Goal: Information Seeking & Learning: Check status

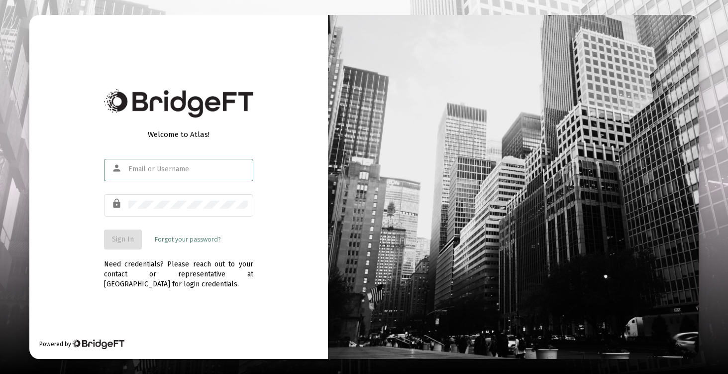
type input "[EMAIL_ADDRESS][DOMAIN_NAME]"
click at [130, 233] on button "Sign In" at bounding box center [123, 240] width 38 height 20
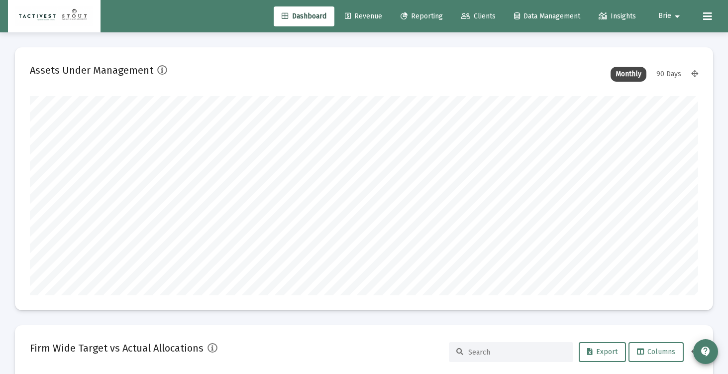
scroll to position [199, 360]
type input "[DATE]"
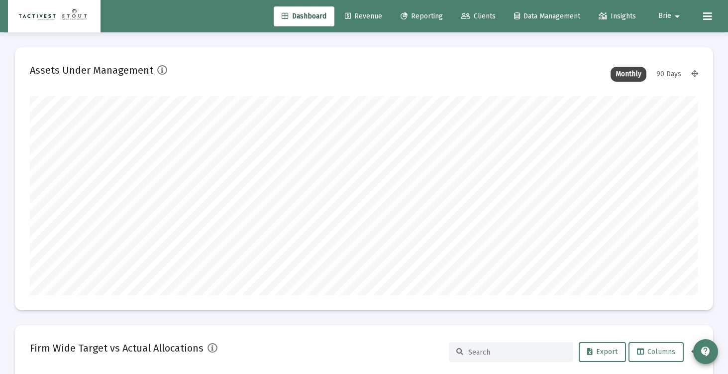
click at [467, 12] on span "Clients" at bounding box center [479, 16] width 34 height 8
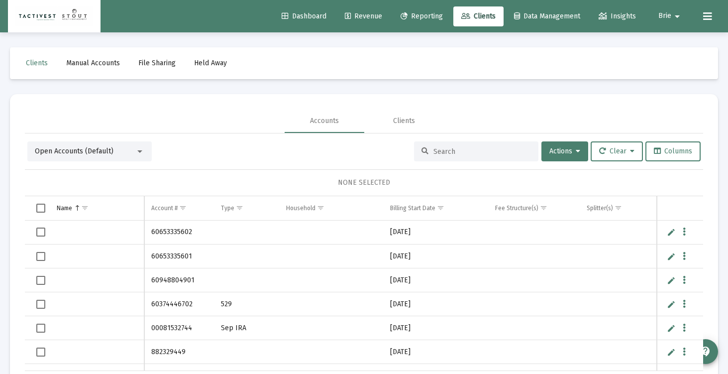
click at [361, 18] on span "Revenue" at bounding box center [363, 16] width 37 height 8
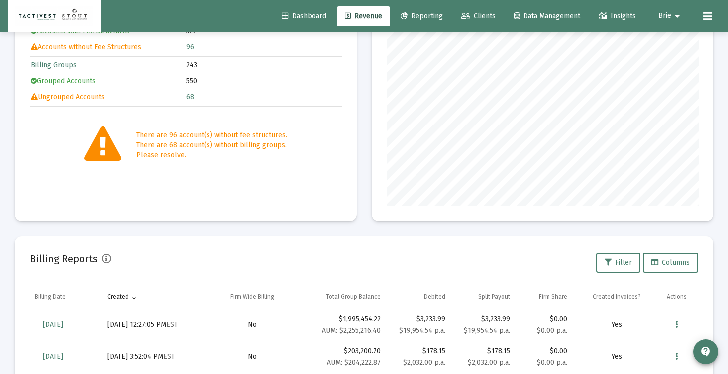
scroll to position [136, 0]
click at [193, 94] on link "68" at bounding box center [190, 97] width 8 height 8
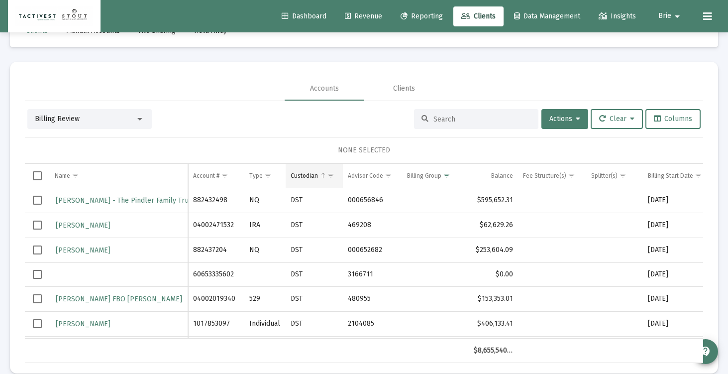
click at [334, 172] on span "Show filter options for column 'Custodian'" at bounding box center [330, 175] width 7 height 7
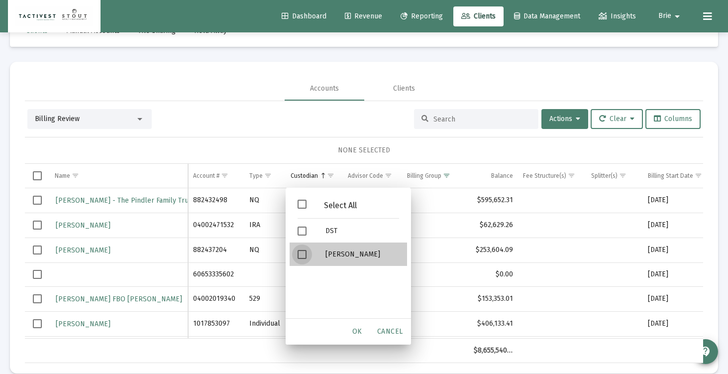
click at [326, 252] on div "[PERSON_NAME]" at bounding box center [363, 253] width 90 height 23
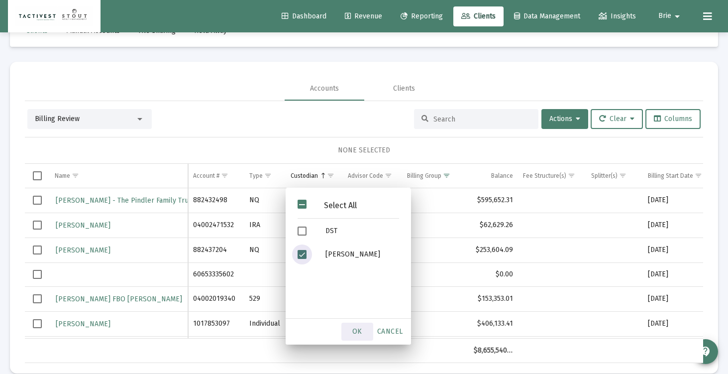
click at [355, 330] on span "OK" at bounding box center [357, 331] width 10 height 8
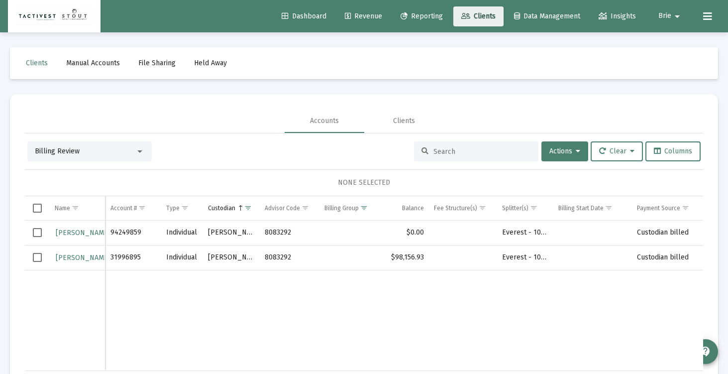
click at [477, 16] on span "Clients" at bounding box center [479, 16] width 34 height 8
click at [365, 17] on span "Revenue" at bounding box center [363, 16] width 37 height 8
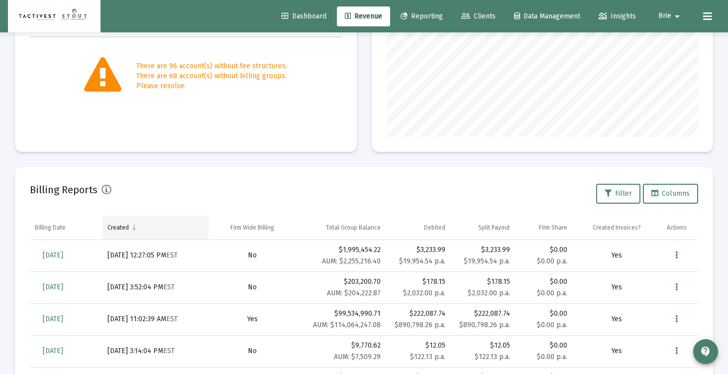
scroll to position [216, 0]
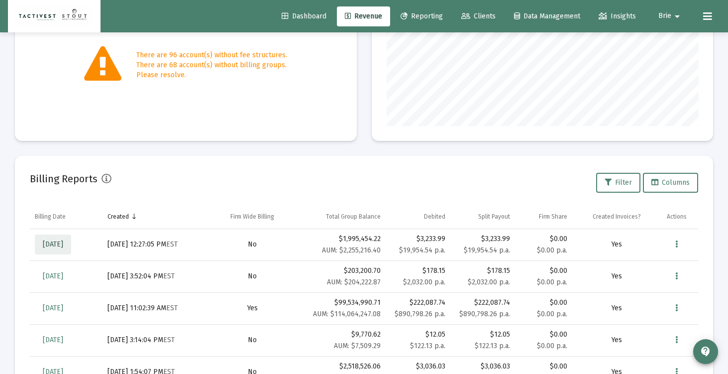
click at [56, 248] on span "[DATE]" at bounding box center [53, 244] width 20 height 8
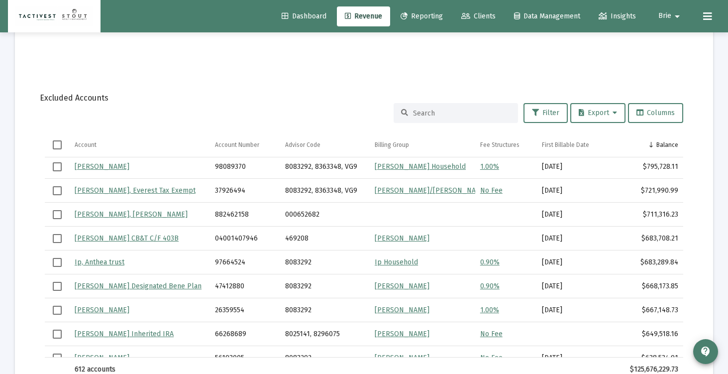
click at [672, 21] on mat-icon "arrow_drop_down" at bounding box center [678, 16] width 12 height 20
click at [670, 20] on div at bounding box center [364, 187] width 728 height 374
click at [422, 19] on span "Reporting" at bounding box center [422, 16] width 42 height 8
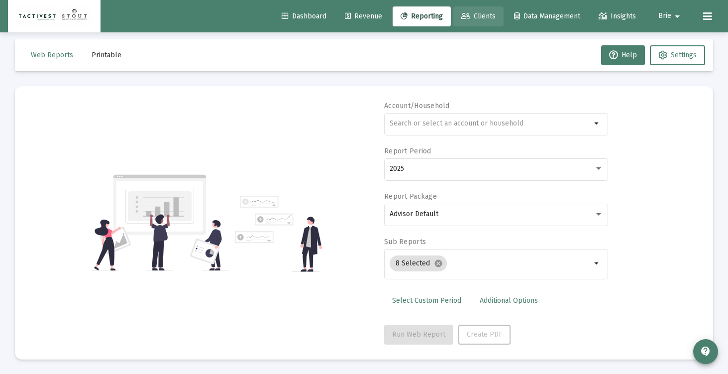
click at [479, 20] on link "Clients" at bounding box center [479, 16] width 50 height 20
